Goal: Task Accomplishment & Management: Complete application form

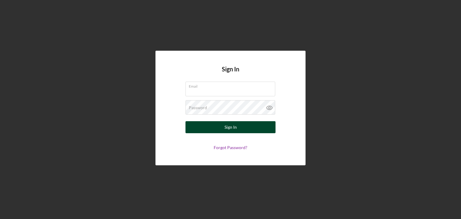
type input "[EMAIL_ADDRESS][DOMAIN_NAME]"
click at [218, 123] on button "Sign In" at bounding box center [230, 127] width 90 height 12
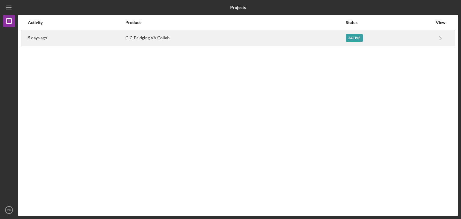
click at [125, 37] on div "5 days ago" at bounding box center [76, 38] width 97 height 15
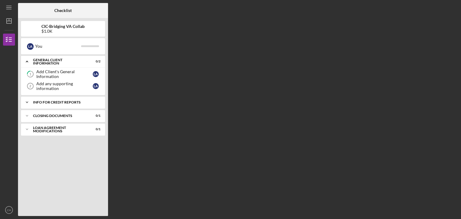
click at [44, 101] on div "Info for Credit Reports" at bounding box center [65, 102] width 64 height 4
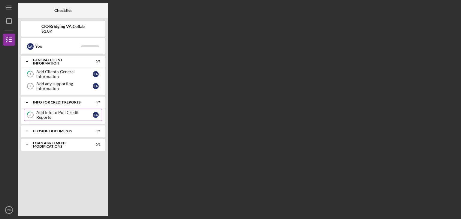
click at [47, 114] on div "Add Info to Pull Credit Reports" at bounding box center [64, 115] width 56 height 10
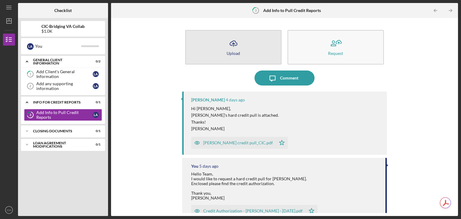
click at [223, 47] on button "Icon/Upload Upload" at bounding box center [233, 47] width 96 height 34
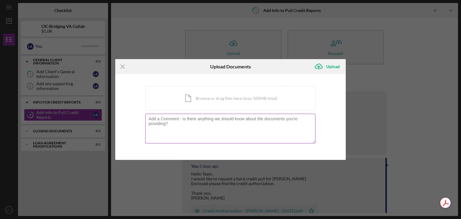
click at [171, 124] on textarea at bounding box center [230, 128] width 170 height 29
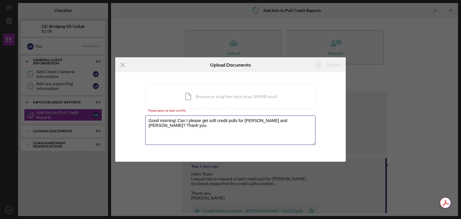
type textarea "Good morning! Can I please get soft credit pulls for [PERSON_NAME] and [PERSON_…"
click at [237, 94] on div "Icon/Document Browse or drag files here (max 100MB total) Tap to choose files o…" at bounding box center [230, 96] width 170 height 25
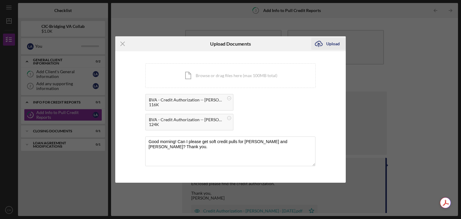
click at [330, 42] on div "Upload" at bounding box center [332, 44] width 13 height 12
